Goal: Task Accomplishment & Management: Manage account settings

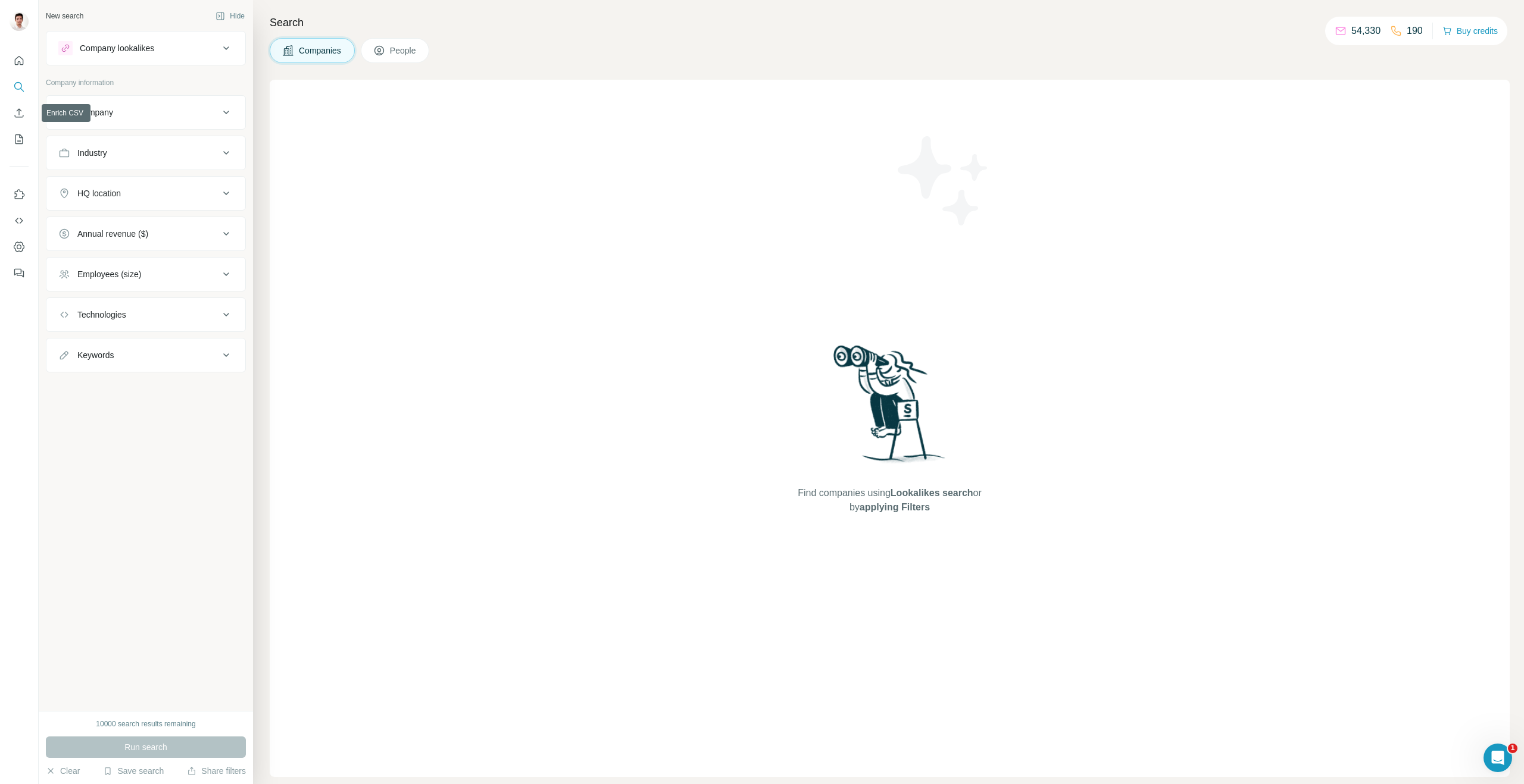
click at [17, 135] on icon "My lists" at bounding box center [19, 139] width 12 height 12
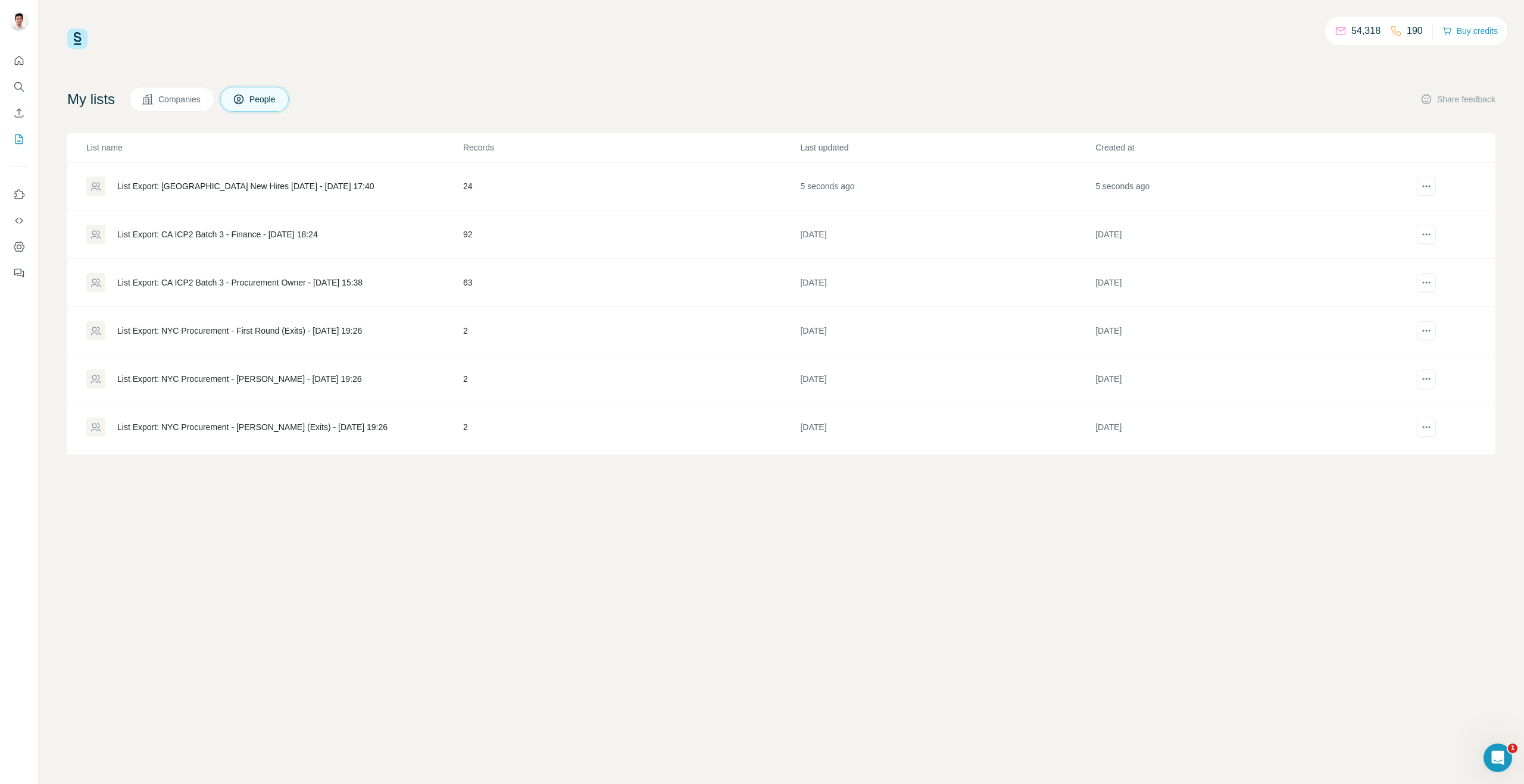
click at [237, 187] on div "List Export: WA New Hires 09/30/2025 - 01/10/2025 17:40" at bounding box center [246, 186] width 257 height 12
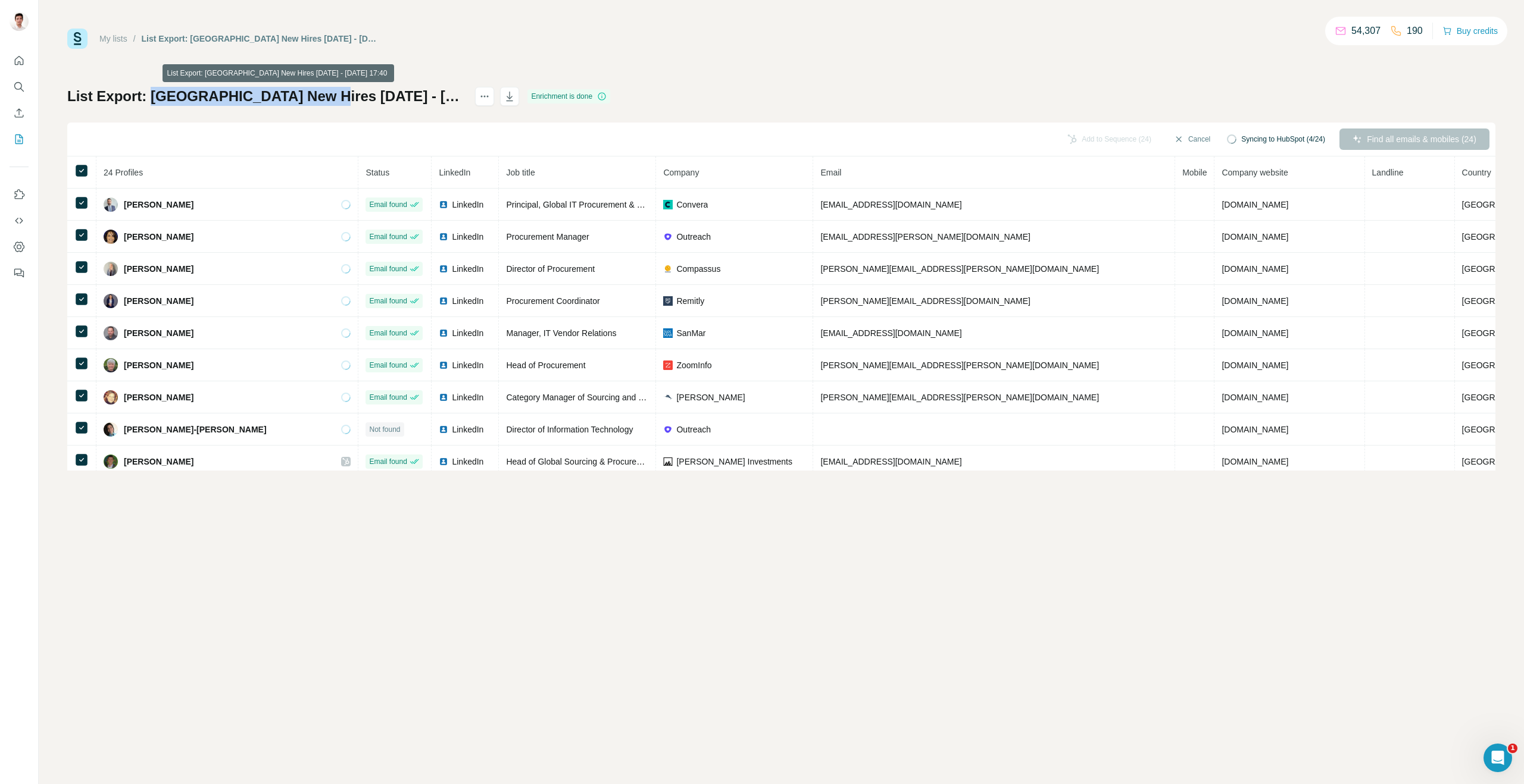
drag, startPoint x: 151, startPoint y: 96, endPoint x: 332, endPoint y: 94, distance: 181.0
click at [332, 94] on h1 "List Export: WA New Hires 09/30/2025 - 01/10/2025 17:40" at bounding box center [265, 96] width 397 height 19
copy h1 "WA New Hires 09/30/2025"
